Goal: Task Accomplishment & Management: Manage account settings

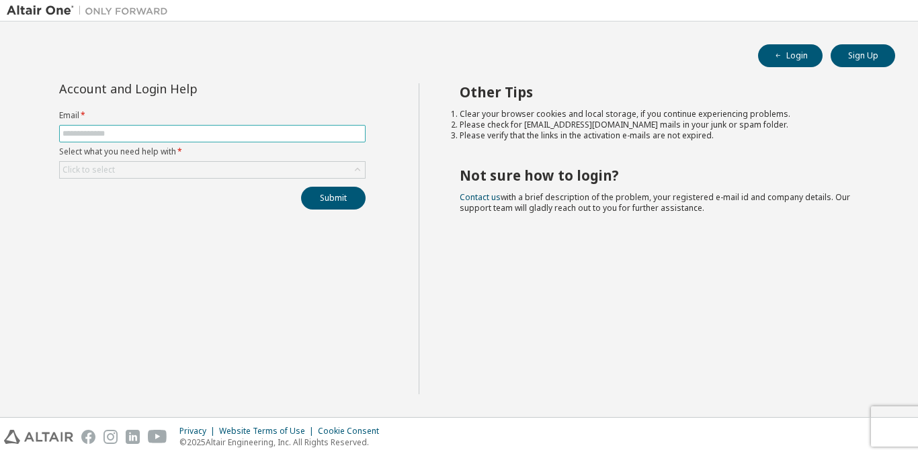
click at [120, 134] on input "text" at bounding box center [212, 133] width 300 height 11
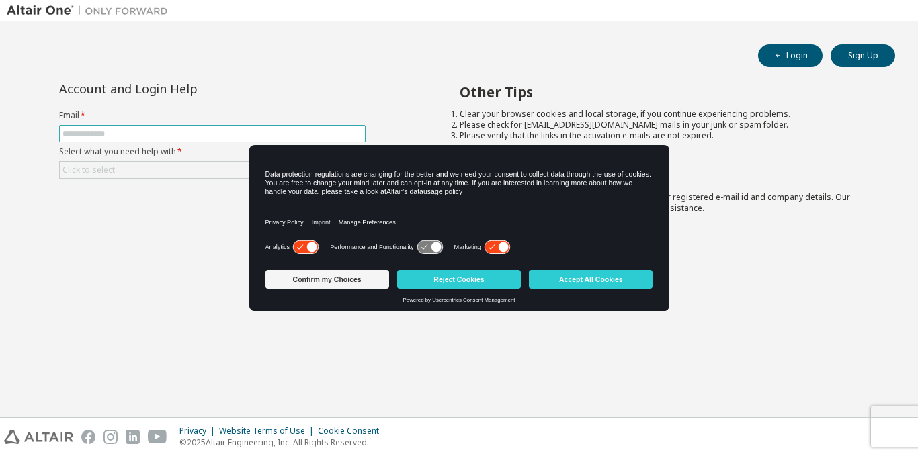
click at [140, 131] on input "text" at bounding box center [212, 133] width 300 height 11
type input "**********"
click at [124, 170] on div "Click to select" at bounding box center [212, 170] width 305 height 16
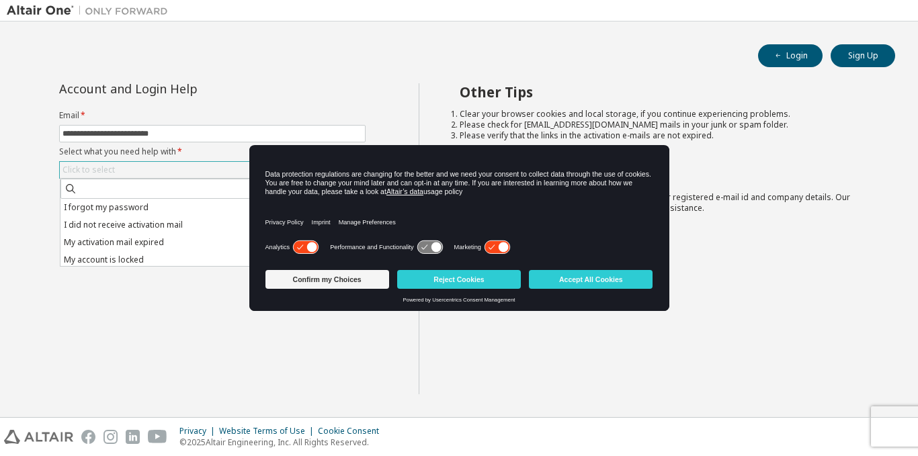
click at [152, 165] on div "Click to select" at bounding box center [212, 170] width 305 height 16
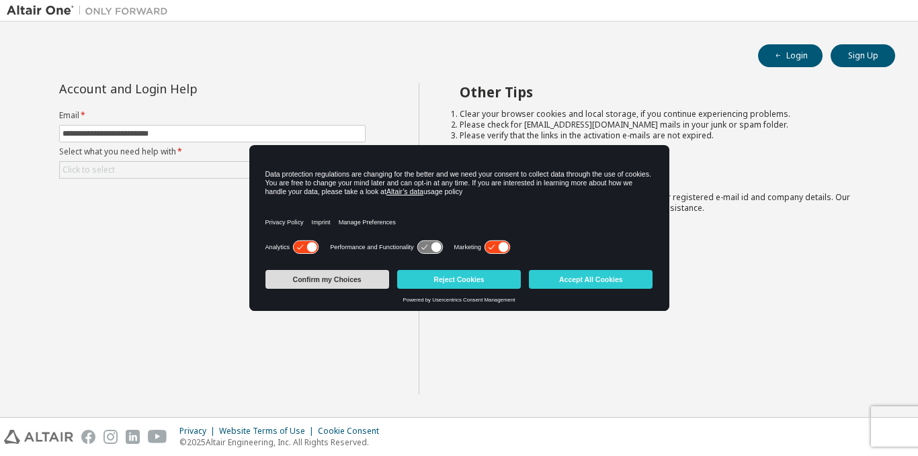
click at [339, 275] on button "Confirm my Choices" at bounding box center [327, 279] width 124 height 19
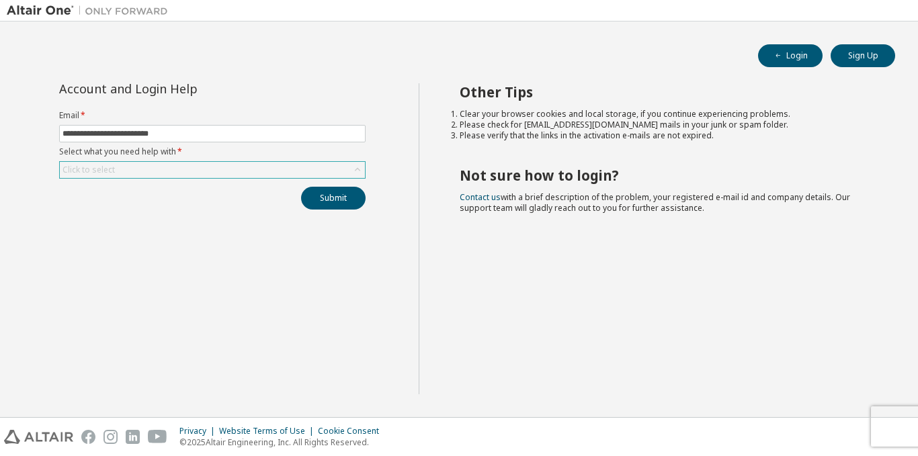
click at [222, 162] on div "Click to select" at bounding box center [212, 170] width 305 height 16
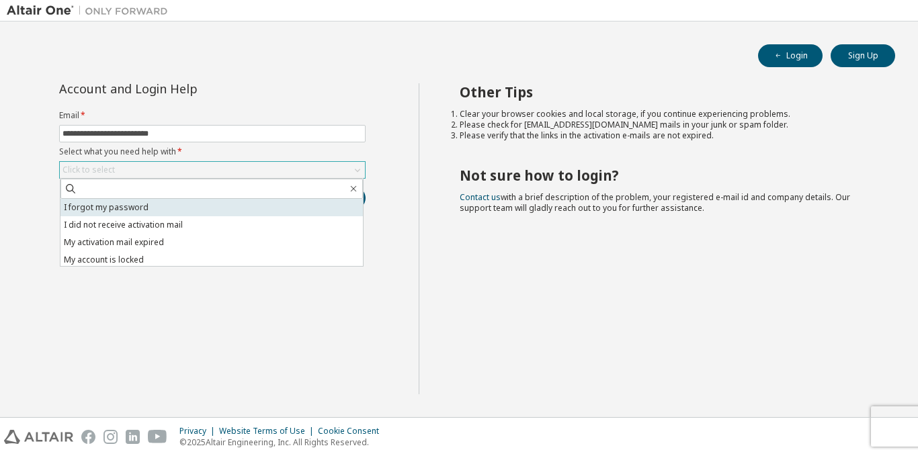
click at [95, 208] on li "I forgot my password" at bounding box center [211, 207] width 302 height 17
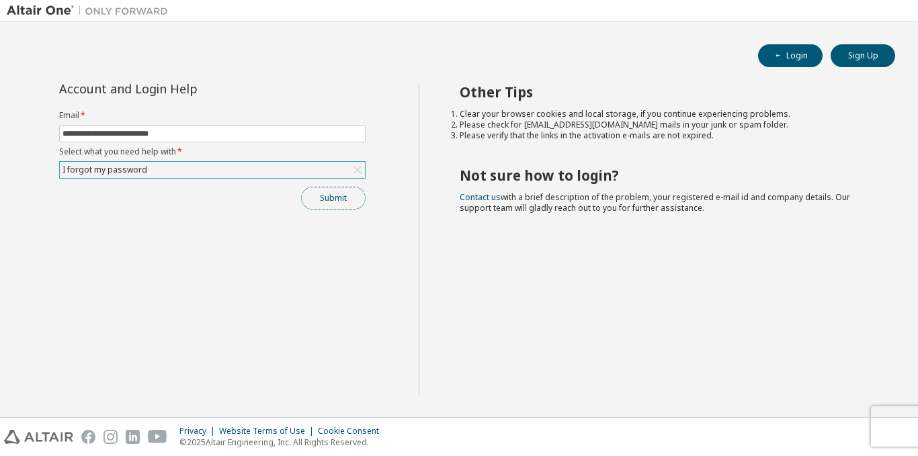
click at [341, 192] on button "Submit" at bounding box center [333, 198] width 65 height 23
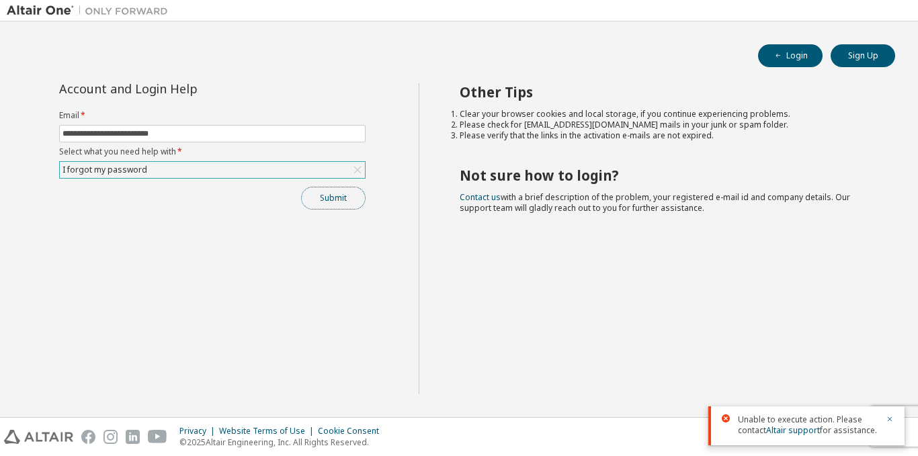
click at [314, 203] on button "Submit" at bounding box center [333, 198] width 65 height 23
click at [324, 196] on button "Submit" at bounding box center [333, 198] width 65 height 23
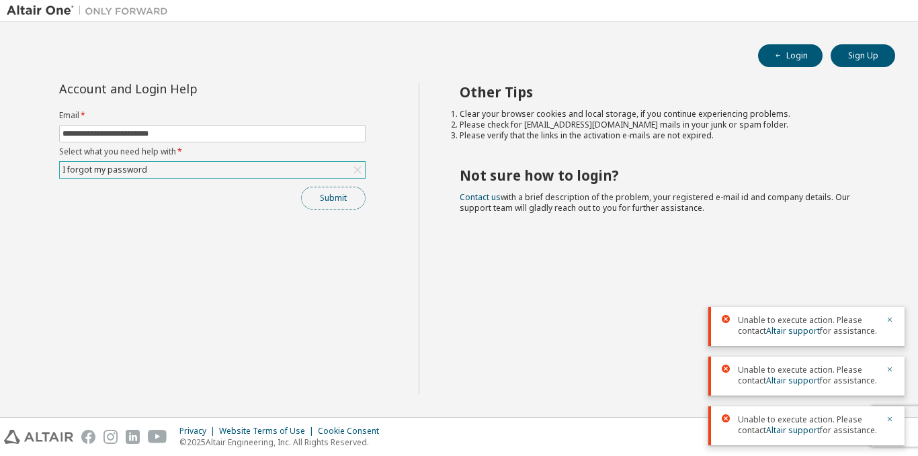
click at [310, 199] on button "Submit" at bounding box center [333, 198] width 65 height 23
click at [321, 202] on button "Submit" at bounding box center [333, 198] width 65 height 23
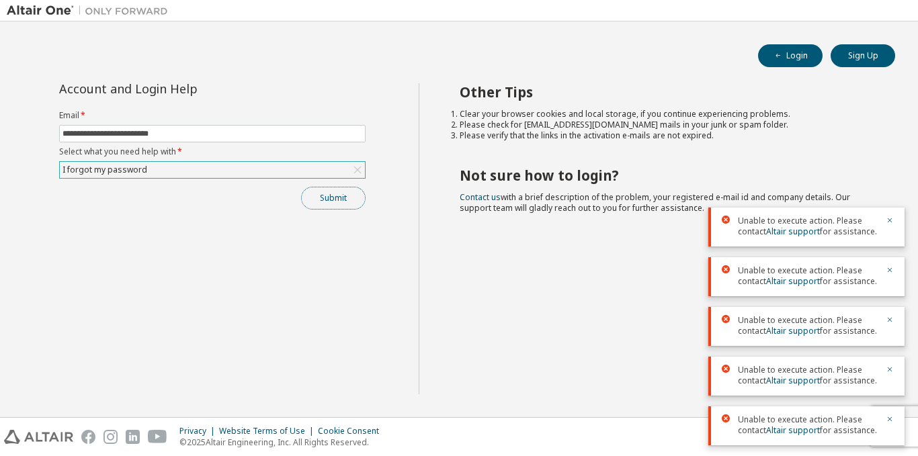
click at [316, 198] on button "Submit" at bounding box center [333, 198] width 65 height 23
click at [316, 198] on div "Submit" at bounding box center [212, 198] width 306 height 23
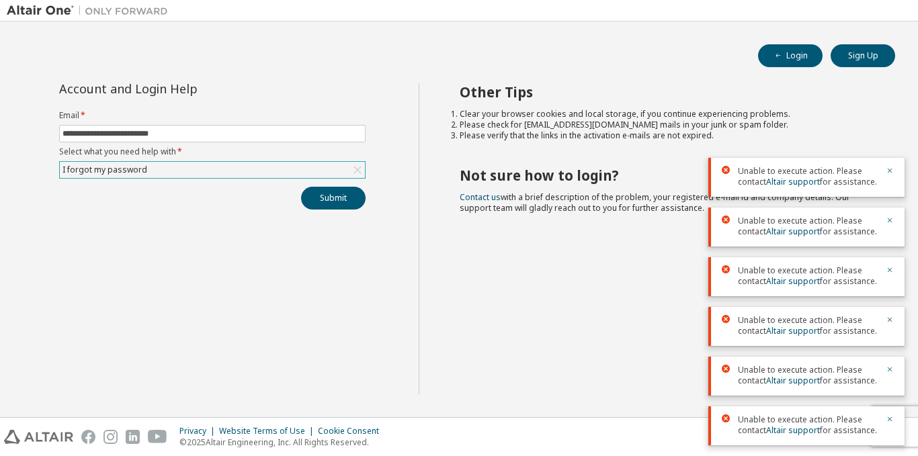
click at [273, 170] on div "I forgot my password" at bounding box center [212, 170] width 305 height 16
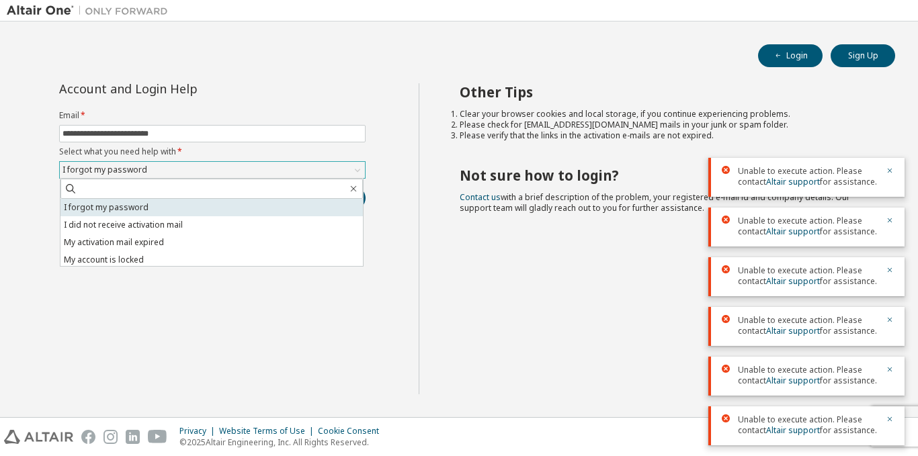
click at [242, 214] on li "I forgot my password" at bounding box center [211, 207] width 302 height 17
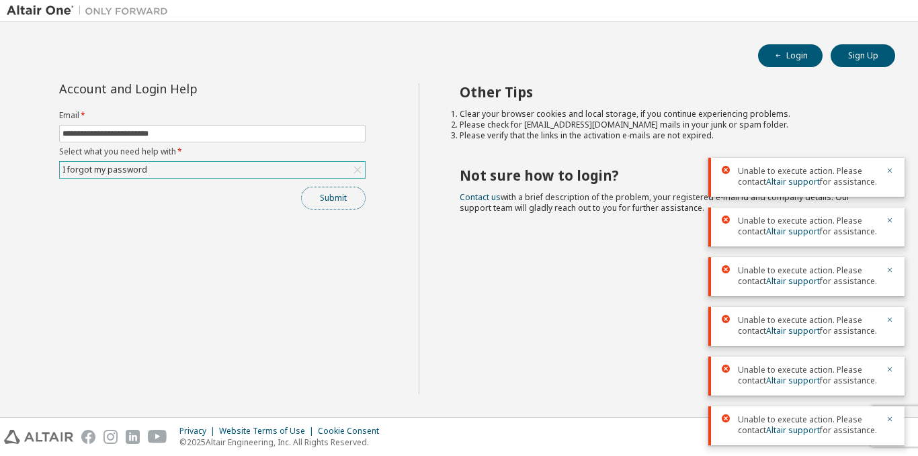
click at [313, 194] on button "Submit" at bounding box center [333, 198] width 65 height 23
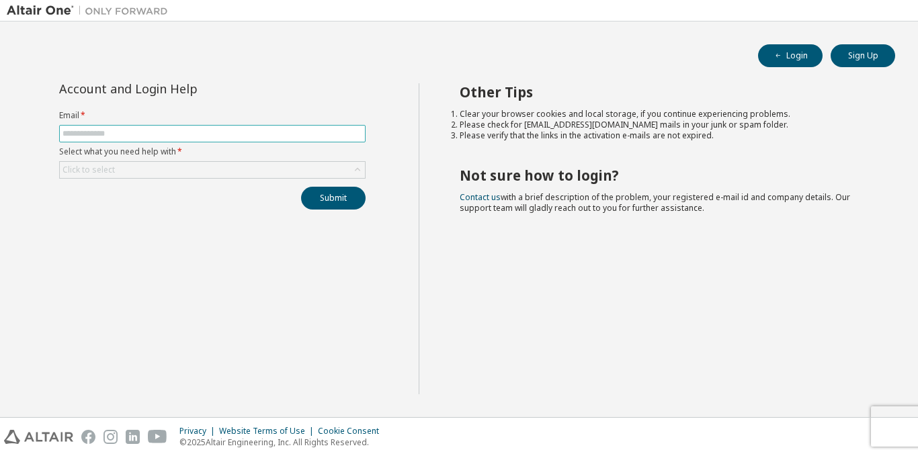
click at [150, 127] on span at bounding box center [212, 133] width 306 height 17
click at [149, 127] on span at bounding box center [212, 133] width 306 height 17
click at [109, 130] on input "text" at bounding box center [212, 133] width 300 height 11
type input "**********"
click at [140, 162] on div "Click to select" at bounding box center [212, 169] width 306 height 17
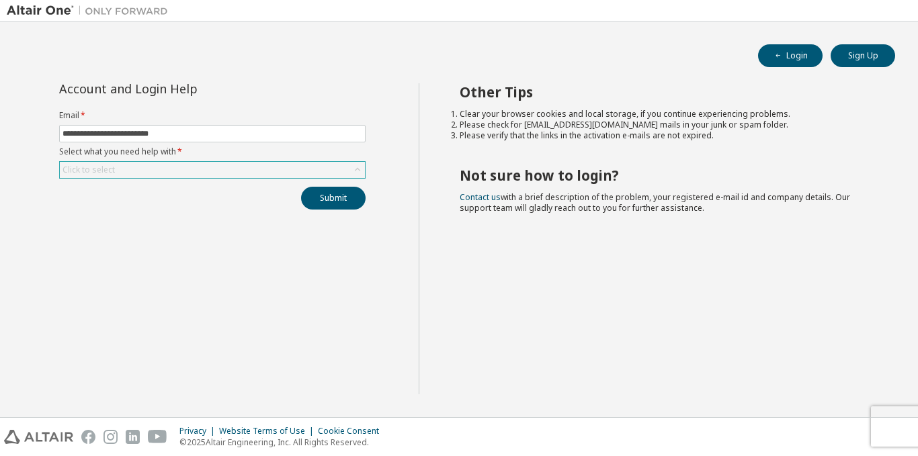
click at [361, 171] on icon at bounding box center [357, 169] width 13 height 13
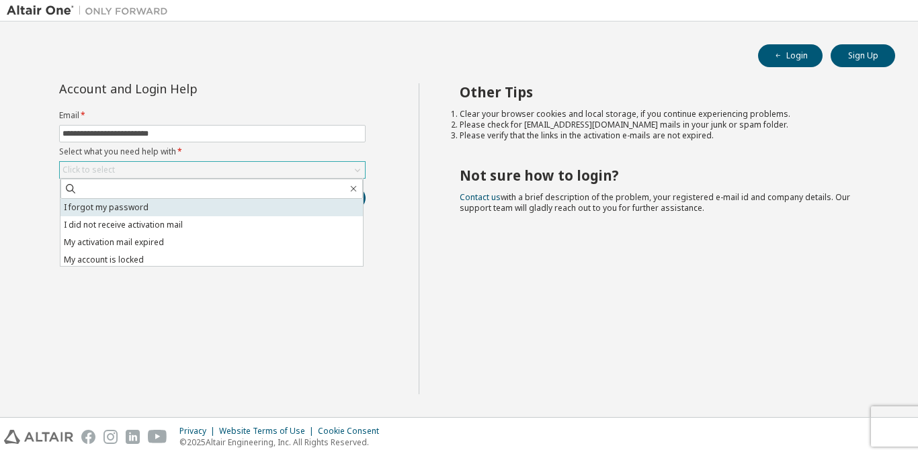
click at [243, 209] on li "I forgot my password" at bounding box center [211, 207] width 302 height 17
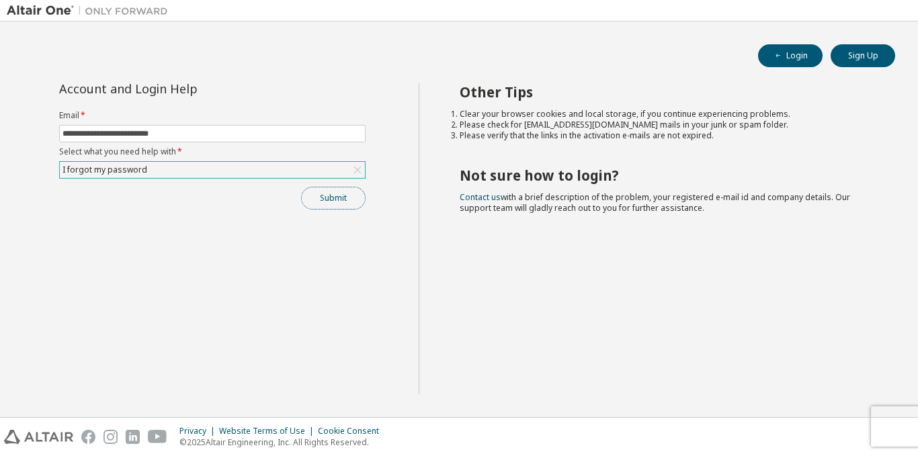
click at [310, 190] on button "Submit" at bounding box center [333, 198] width 65 height 23
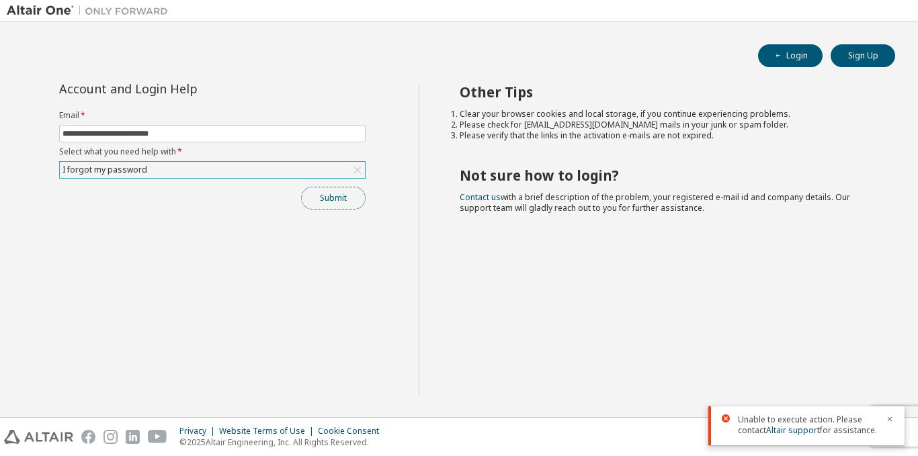
click at [324, 196] on button "Submit" at bounding box center [333, 198] width 65 height 23
click at [343, 200] on button "Submit" at bounding box center [333, 198] width 65 height 23
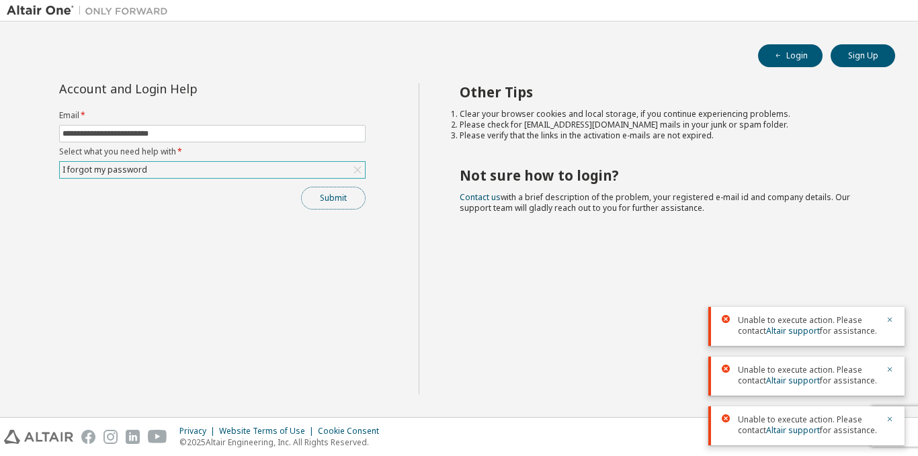
click at [331, 191] on button "Submit" at bounding box center [333, 198] width 65 height 23
click at [336, 204] on button "Submit" at bounding box center [333, 198] width 65 height 23
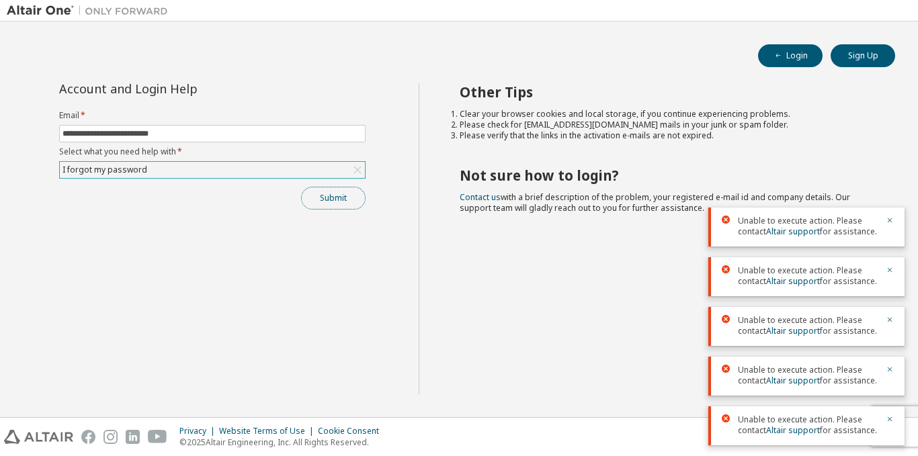
click at [339, 199] on button "Submit" at bounding box center [333, 198] width 65 height 23
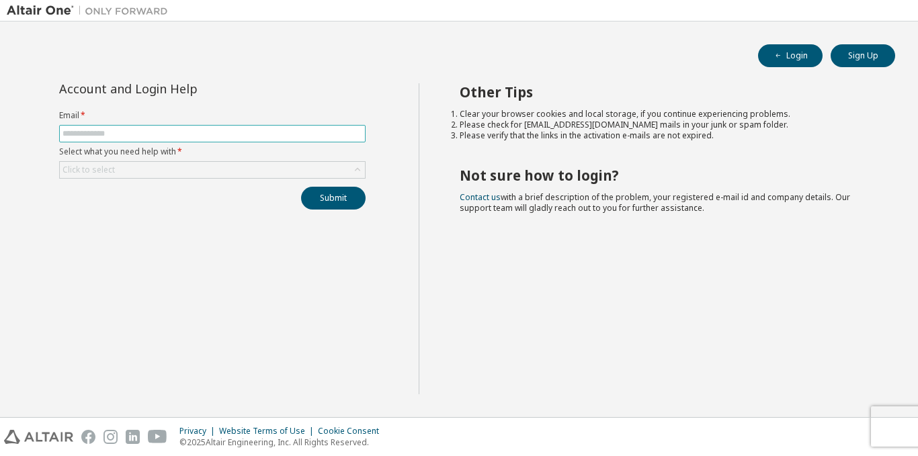
click at [153, 134] on input "text" at bounding box center [212, 133] width 300 height 11
type input "**********"
click at [156, 163] on div "Click to select" at bounding box center [212, 170] width 305 height 16
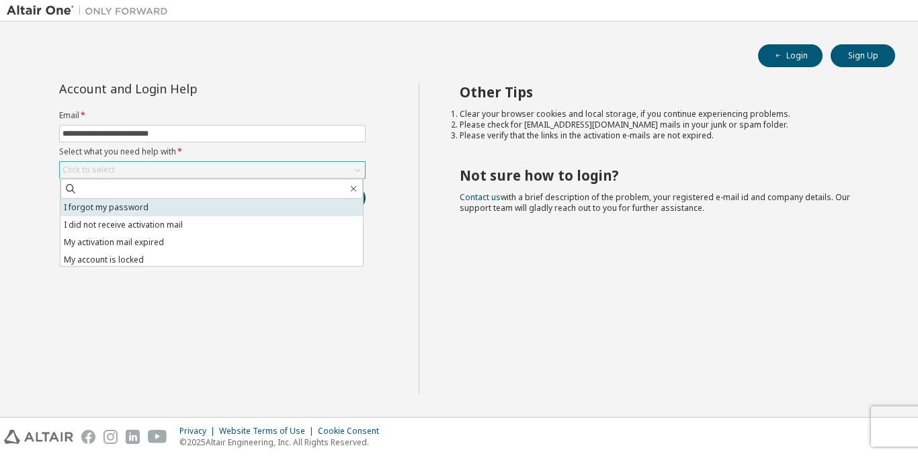
click at [145, 207] on li "I forgot my password" at bounding box center [211, 207] width 302 height 17
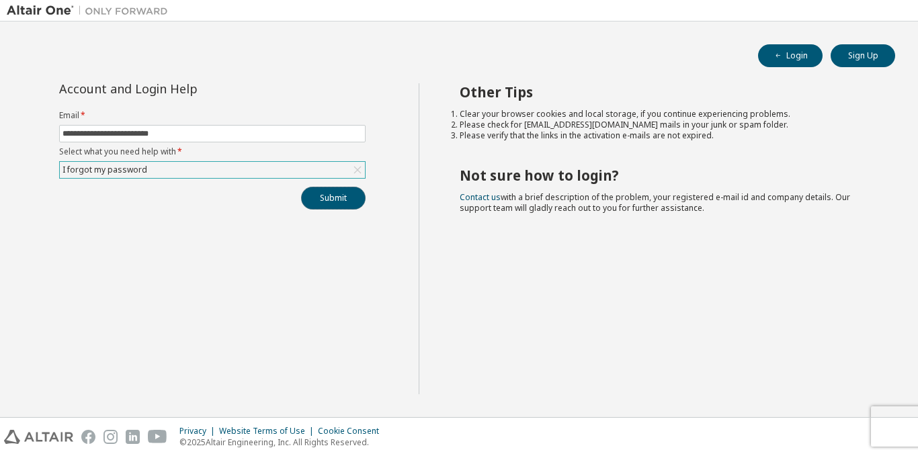
drag, startPoint x: 341, startPoint y: 200, endPoint x: 337, endPoint y: 189, distance: 11.1
click at [337, 189] on button "Submit" at bounding box center [333, 198] width 65 height 23
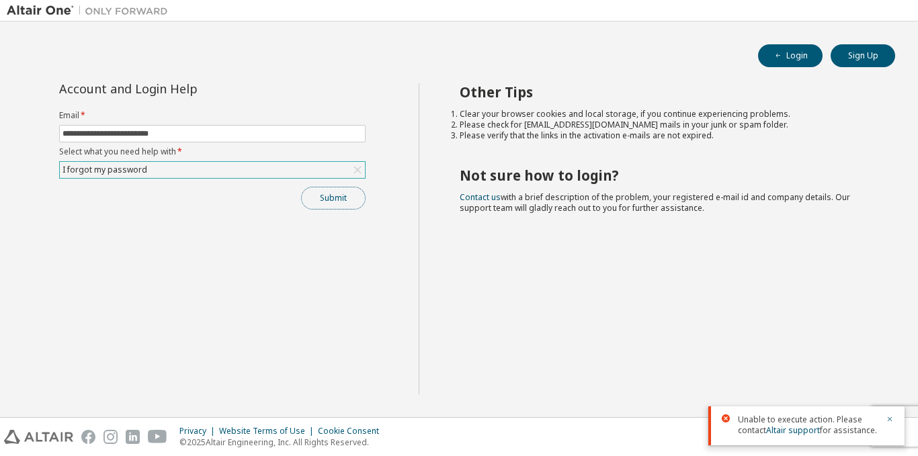
click at [336, 200] on button "Submit" at bounding box center [333, 198] width 65 height 23
click at [340, 198] on button "Submit" at bounding box center [333, 198] width 65 height 23
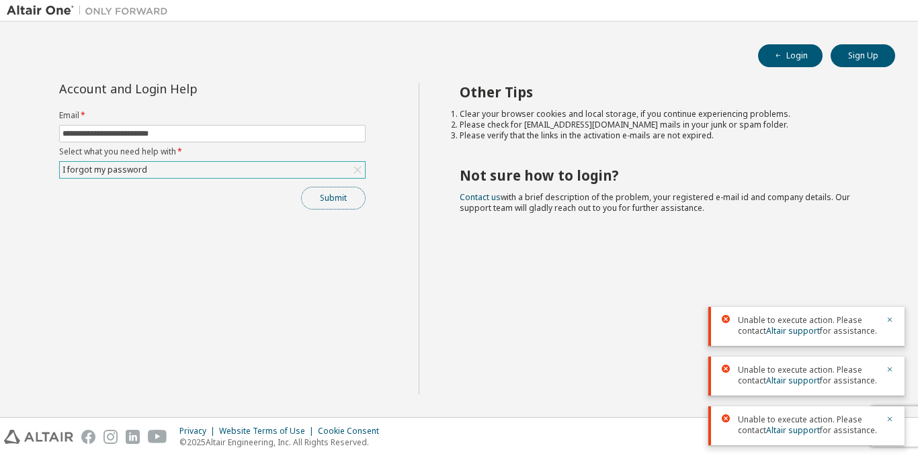
click at [337, 194] on button "Submit" at bounding box center [333, 198] width 65 height 23
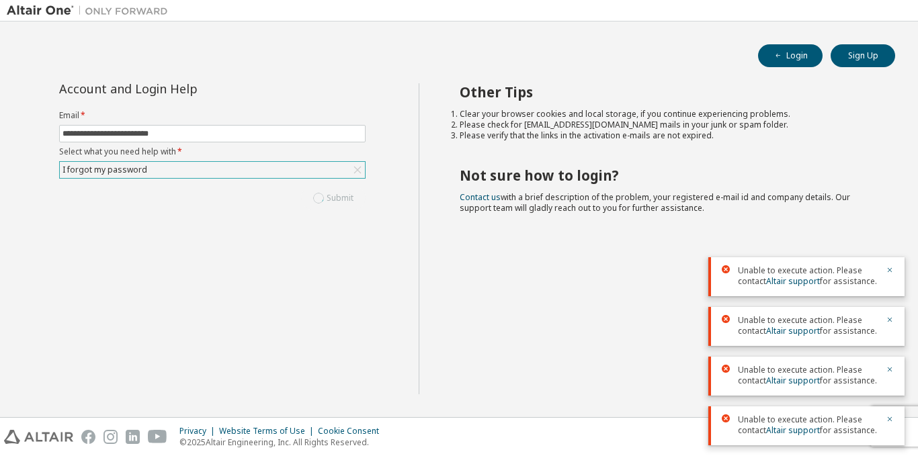
click at [337, 194] on div "Submit" at bounding box center [212, 198] width 306 height 23
click at [790, 55] on button "Login" at bounding box center [790, 55] width 65 height 23
